Goal: Transaction & Acquisition: Purchase product/service

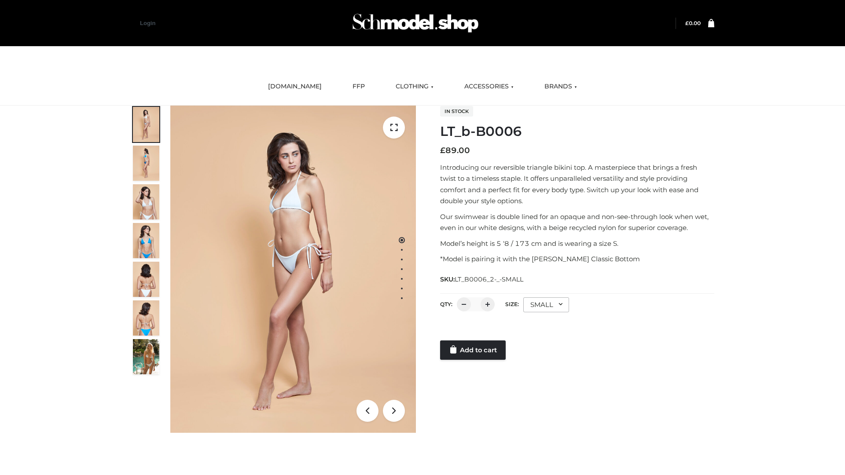
click at [473, 350] on link "Add to cart" at bounding box center [473, 350] width 66 height 19
